Goal: Task Accomplishment & Management: Complete application form

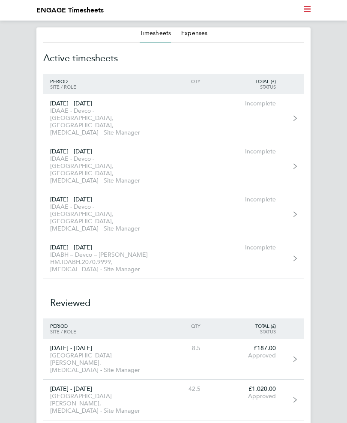
click at [69, 155] on div "IDAAE - Devco - [GEOGRAPHIC_DATA], [GEOGRAPHIC_DATA], [MEDICAL_DATA] - Site Man…" at bounding box center [100, 169] width 115 height 29
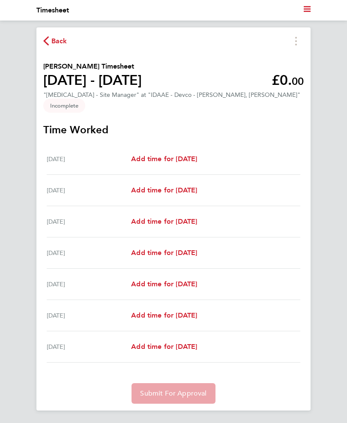
click at [90, 154] on div "[DATE]" at bounding box center [89, 159] width 84 height 10
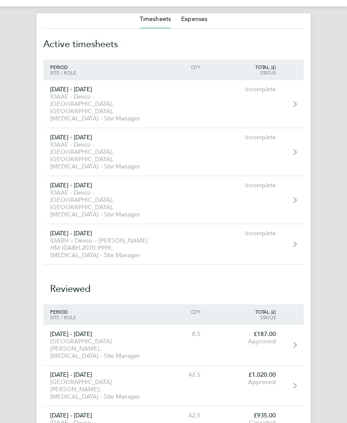
scroll to position [14, 0]
click at [73, 237] on div "IDABH – Devco – [PERSON_NAME] HM.IDABH.2070.9999, [MEDICAL_DATA] - Site Manager" at bounding box center [100, 248] width 115 height 22
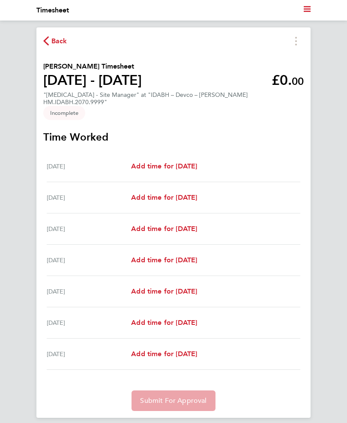
click at [114, 161] on div "[DATE]" at bounding box center [89, 166] width 84 height 10
click at [164, 162] on span "Add time for [DATE]" at bounding box center [164, 166] width 66 height 8
select select "30"
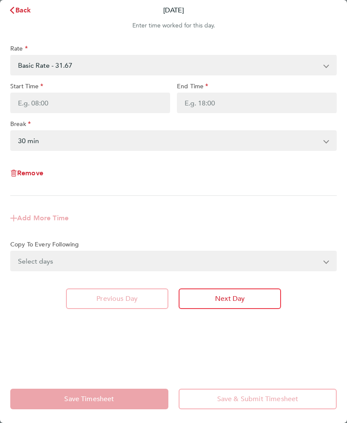
click at [43, 101] on input "Start Time" at bounding box center [90, 103] width 160 height 21
type input "17:29"
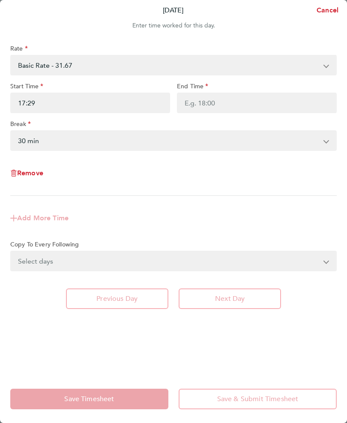
type input "07:29"
type input "07:00"
click at [209, 105] on input "End Time" at bounding box center [257, 103] width 160 height 21
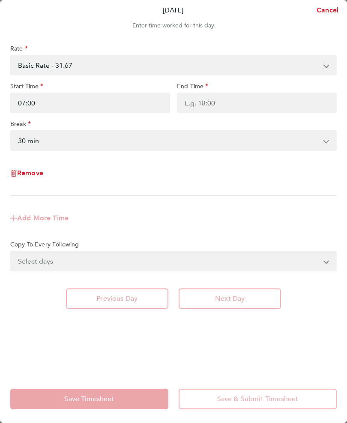
type input "17:29"
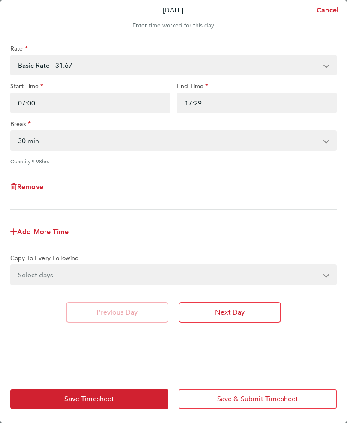
type input "16:29"
click at [204, 314] on button "Next Day" at bounding box center [230, 312] width 102 height 21
select select "30"
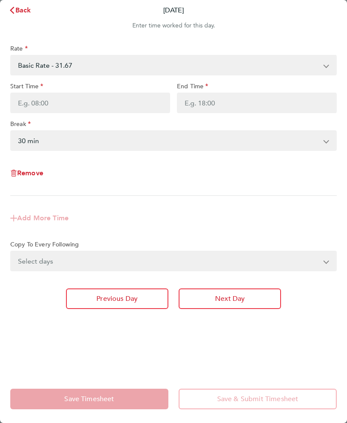
click at [29, 105] on input "Start Time" at bounding box center [90, 103] width 160 height 21
type input "17:30"
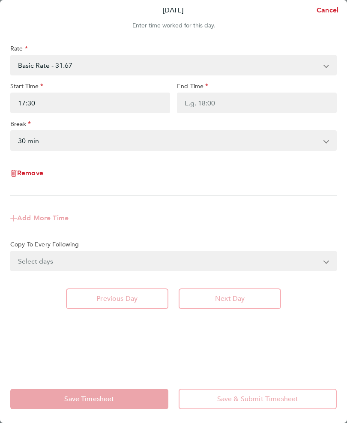
type input "07:30"
type input "07:08"
type input "07:00"
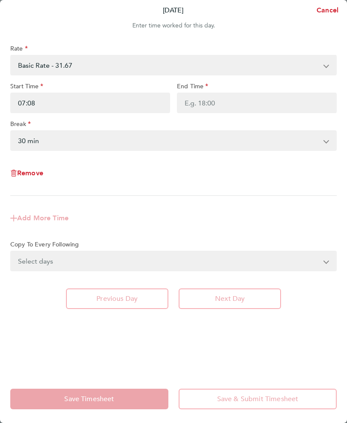
type input "07:00"
click at [224, 108] on input "End Time" at bounding box center [257, 103] width 160 height 21
type input "17:30"
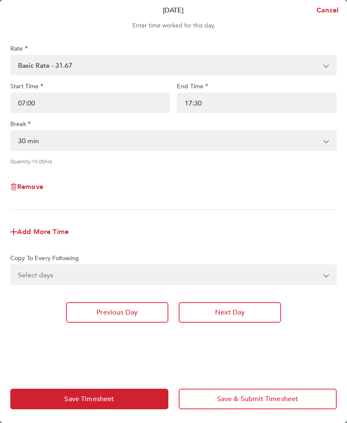
type input "16:30"
click at [224, 316] on span "Next Day" at bounding box center [230, 312] width 30 height 9
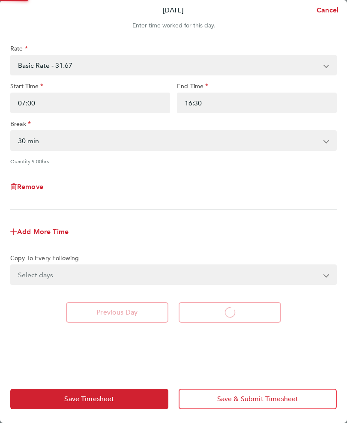
select select "30"
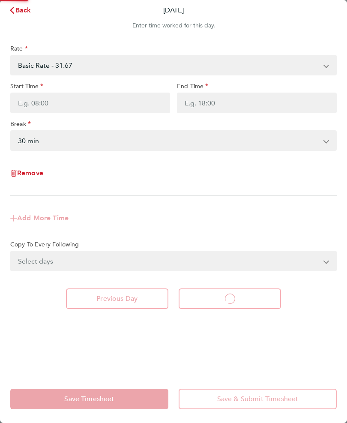
select select "30"
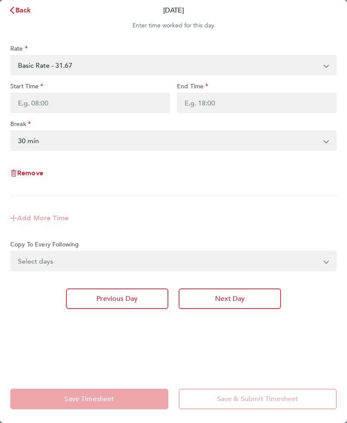
click at [33, 102] on input "Start Time" at bounding box center [90, 103] width 160 height 21
type input "17:31"
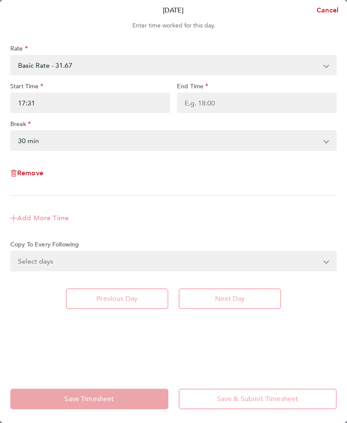
type input "07:31"
type input "07:00"
click at [196, 101] on input "End Time" at bounding box center [257, 103] width 160 height 21
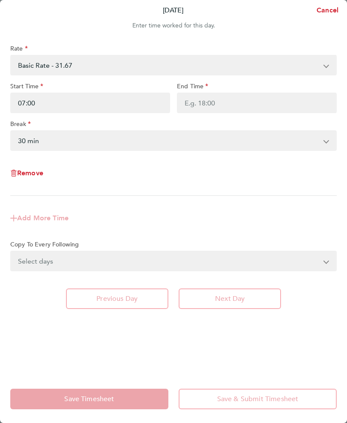
type input "17:31"
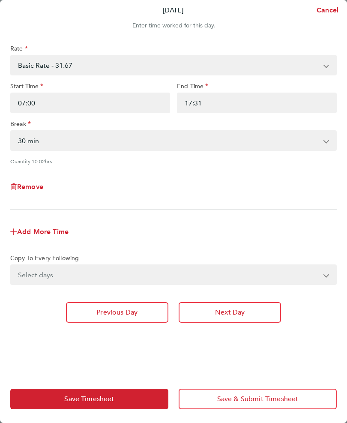
type input "16:31"
click at [223, 312] on span "Next Day" at bounding box center [230, 312] width 30 height 9
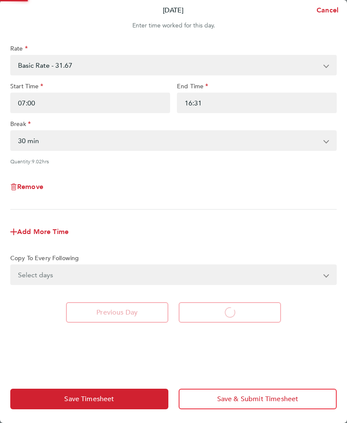
select select "30"
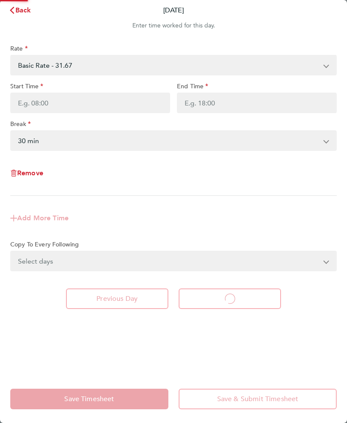
select select "30"
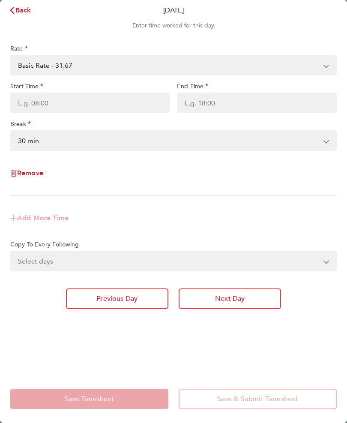
click at [34, 103] on input "Start Time" at bounding box center [90, 103] width 160 height 21
type input "17:31"
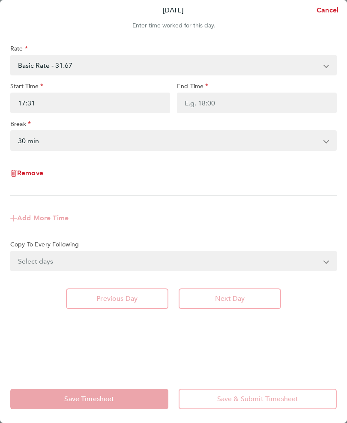
type input "07:31"
type input "05:06"
type input "05:04"
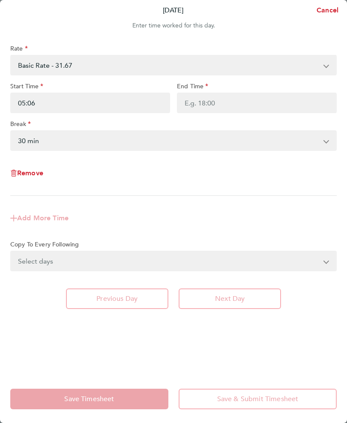
type input "05:04"
type input "05:01"
type input "05:00"
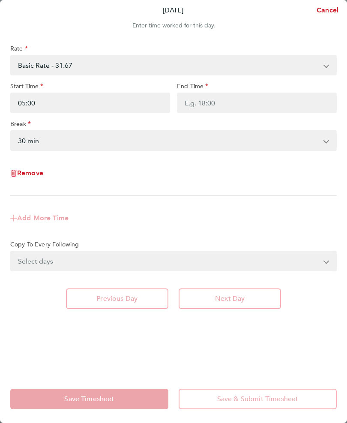
type input "07:00"
click at [211, 108] on input "End Time" at bounding box center [257, 103] width 160 height 21
type input "17:31"
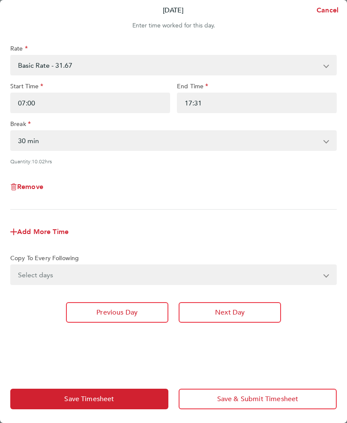
type input "16:31"
click at [227, 315] on span "Next Day" at bounding box center [230, 312] width 30 height 9
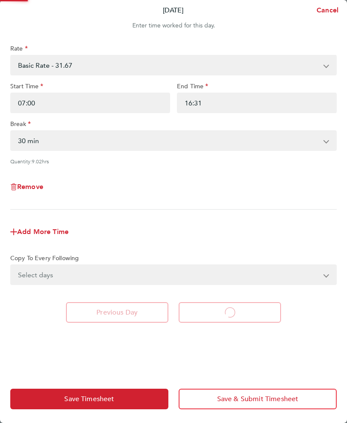
select select "30"
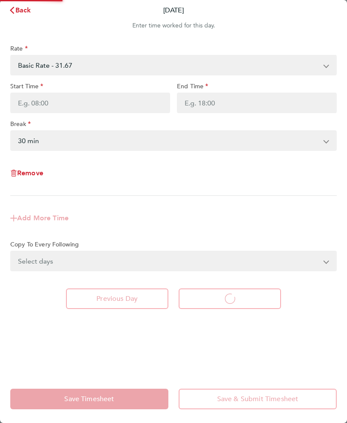
select select "30"
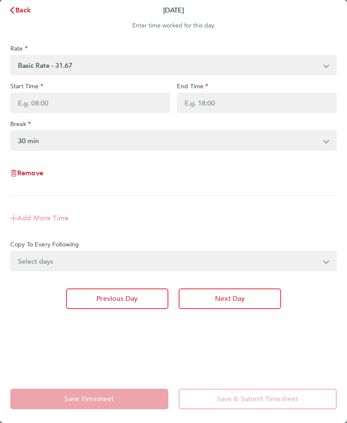
click at [39, 104] on input "Start Time" at bounding box center [90, 103] width 160 height 21
type input "17:31"
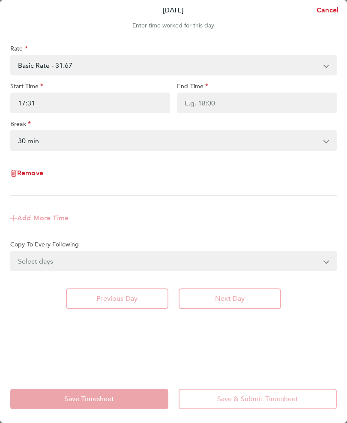
type input "07:31"
type input "07:00"
click at [193, 105] on input "End Time" at bounding box center [257, 103] width 160 height 21
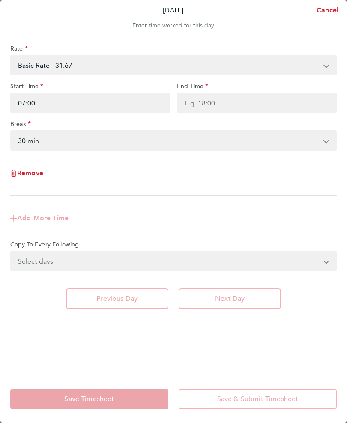
type input "17:31"
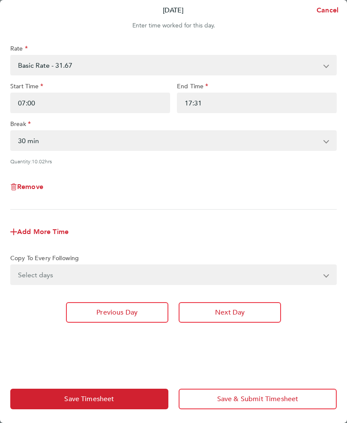
type input "16:31"
click at [322, 103] on input "16:31" at bounding box center [257, 103] width 160 height 21
type input "16:30"
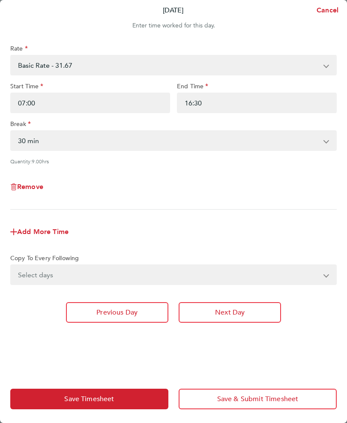
click at [248, 397] on span "Save & Submit Timesheet" at bounding box center [257, 398] width 81 height 9
